Goal: Check status

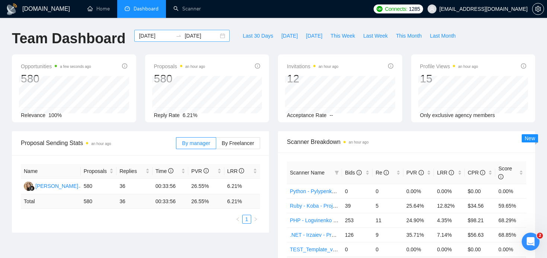
click at [216, 35] on div "[DATE] [DATE]" at bounding box center [181, 36] width 95 height 12
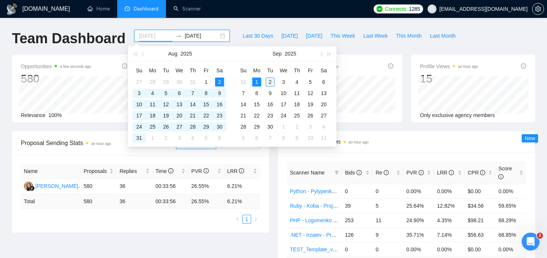
type input "[DATE]"
click at [273, 83] on div "2" at bounding box center [270, 81] width 9 height 9
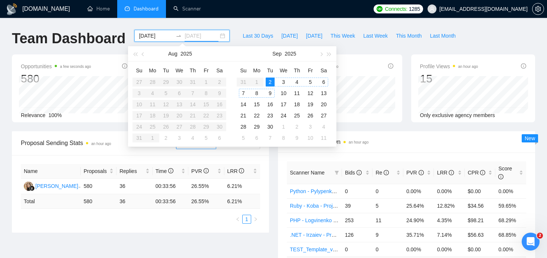
type input "[DATE]"
click at [246, 33] on span "Last 30 Days" at bounding box center [258, 36] width 31 height 8
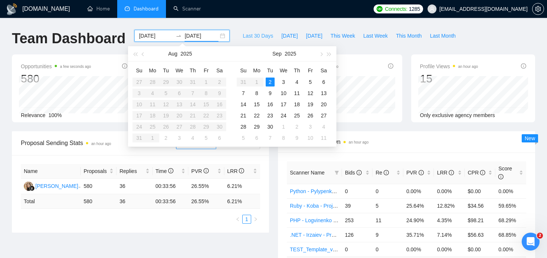
type input "[DATE]"
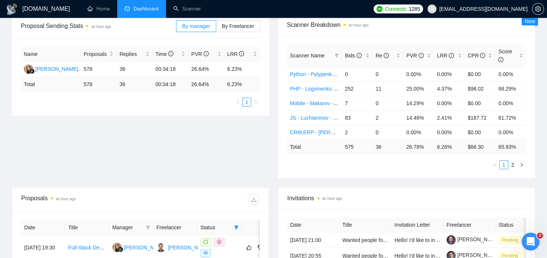
scroll to position [116, 0]
